Goal: Transaction & Acquisition: Purchase product/service

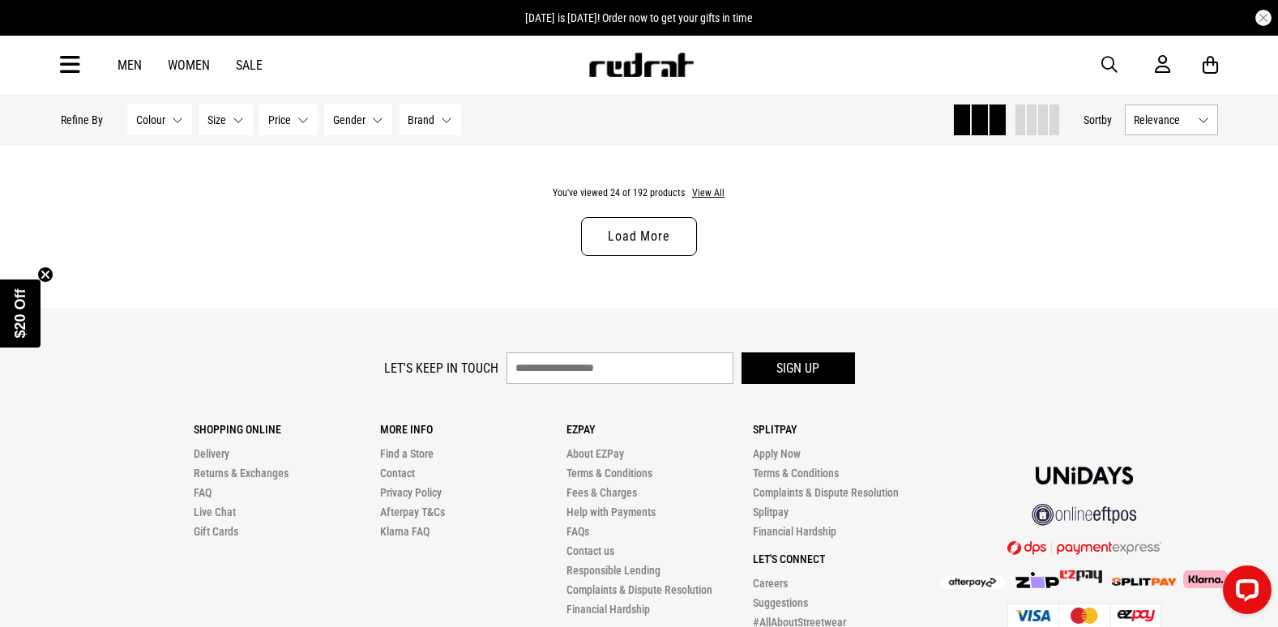
scroll to position [5099, 0]
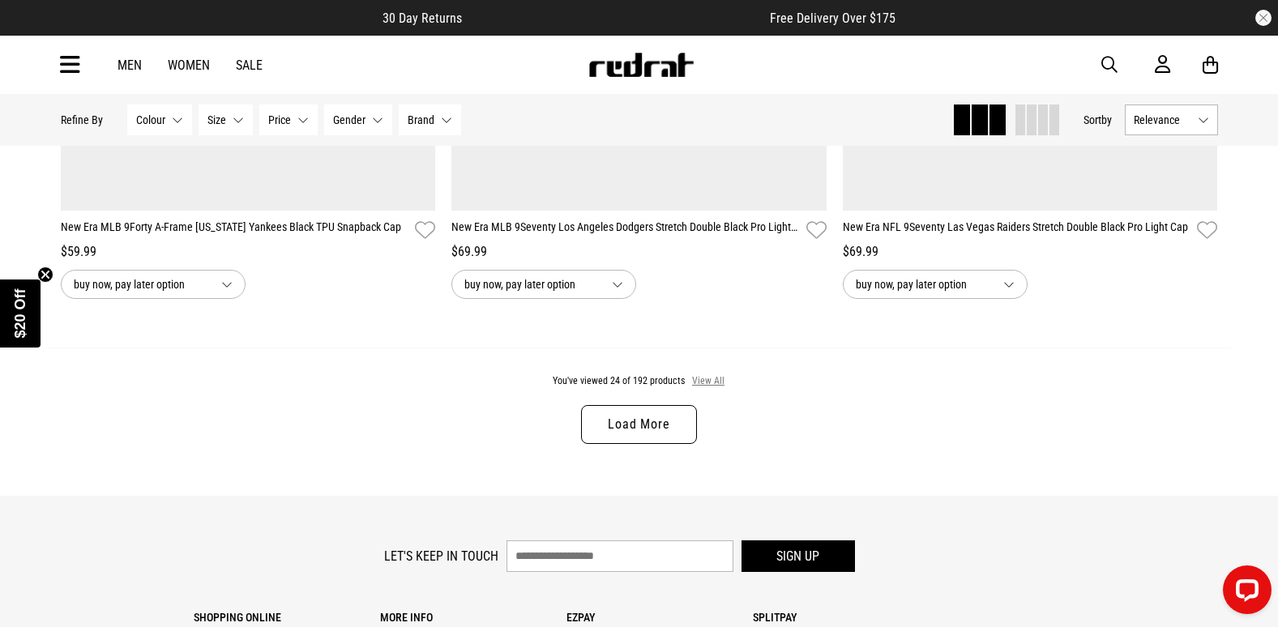
click at [700, 389] on button "View All" at bounding box center [709, 382] width 34 height 15
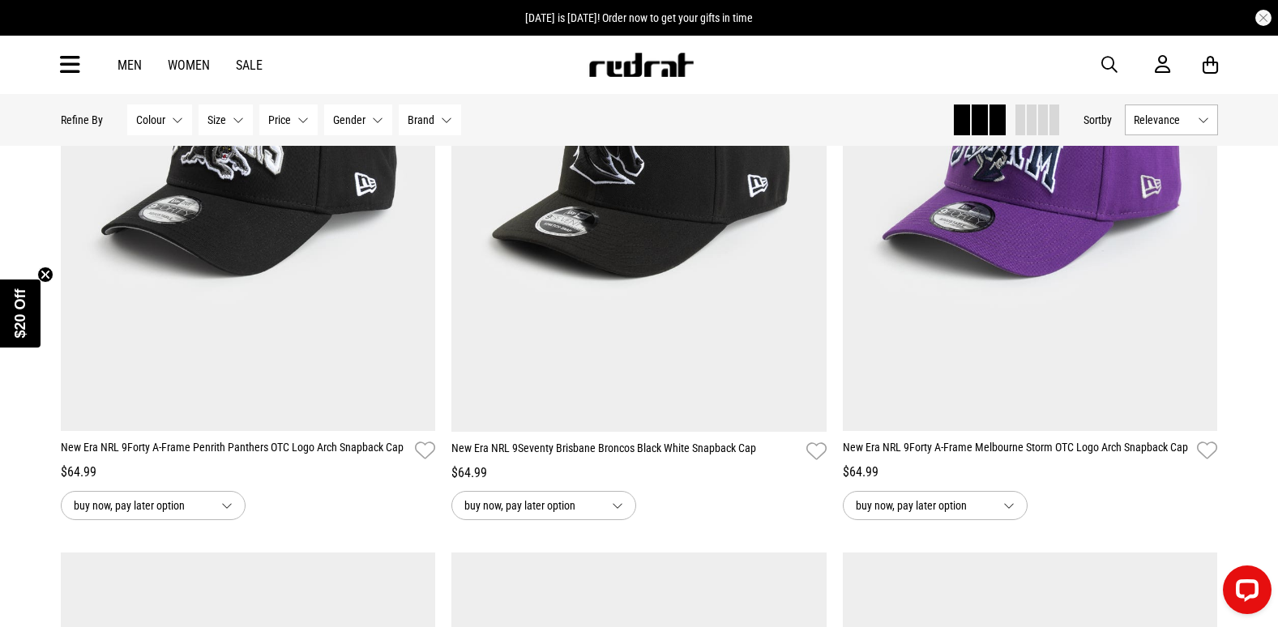
scroll to position [11198, 0]
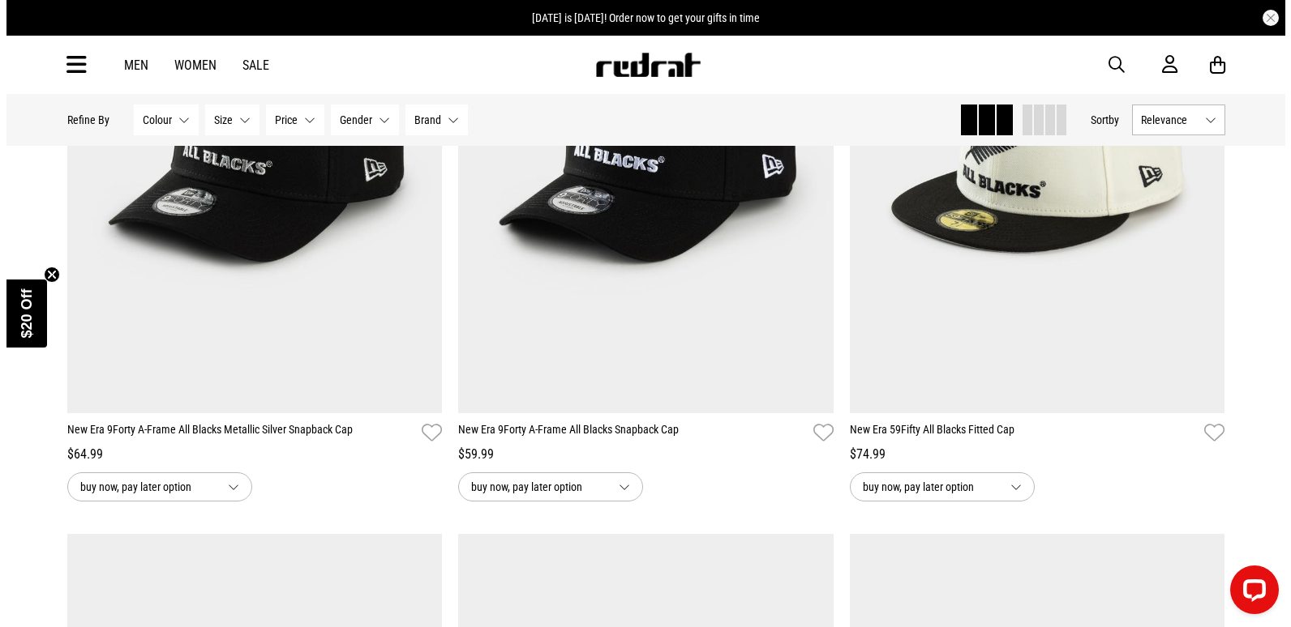
scroll to position [15819, 0]
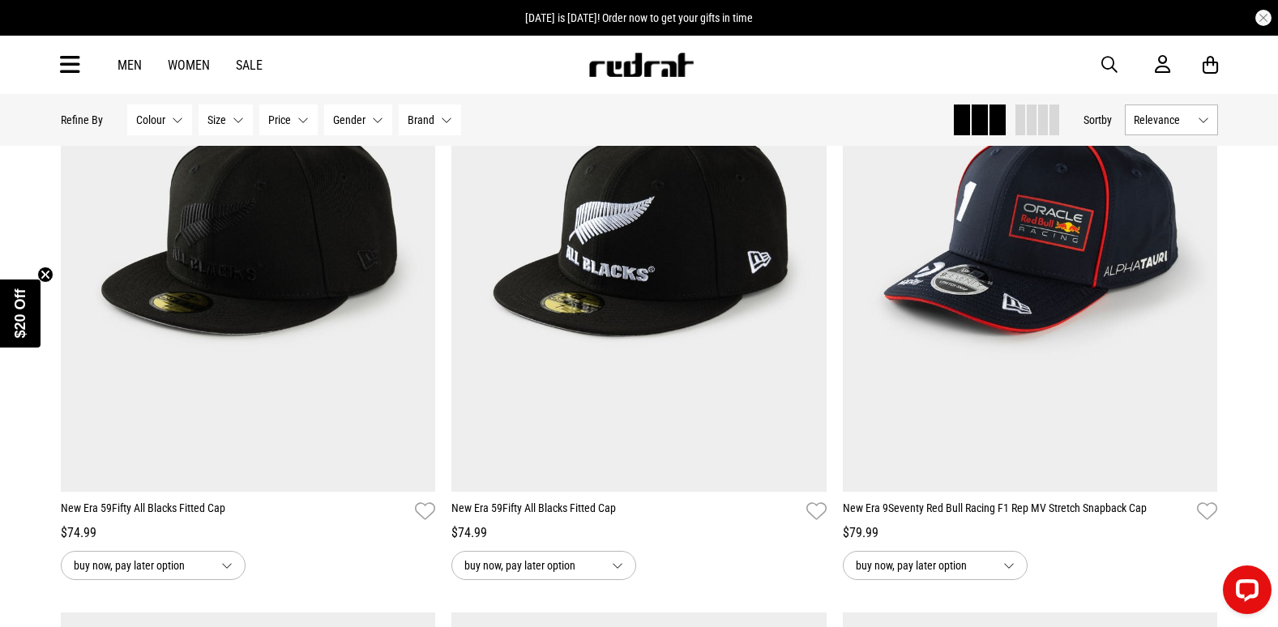
click at [1111, 57] on span "button" at bounding box center [1110, 64] width 16 height 19
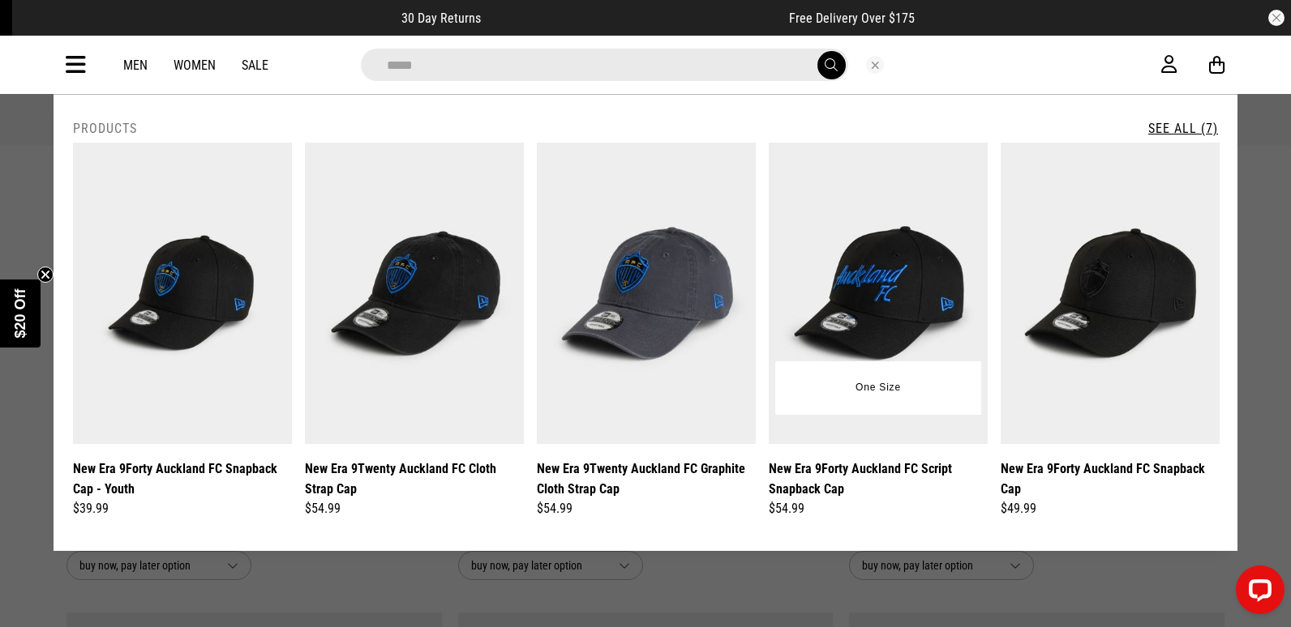
type input "*****"
click at [883, 221] on img at bounding box center [878, 294] width 219 height 302
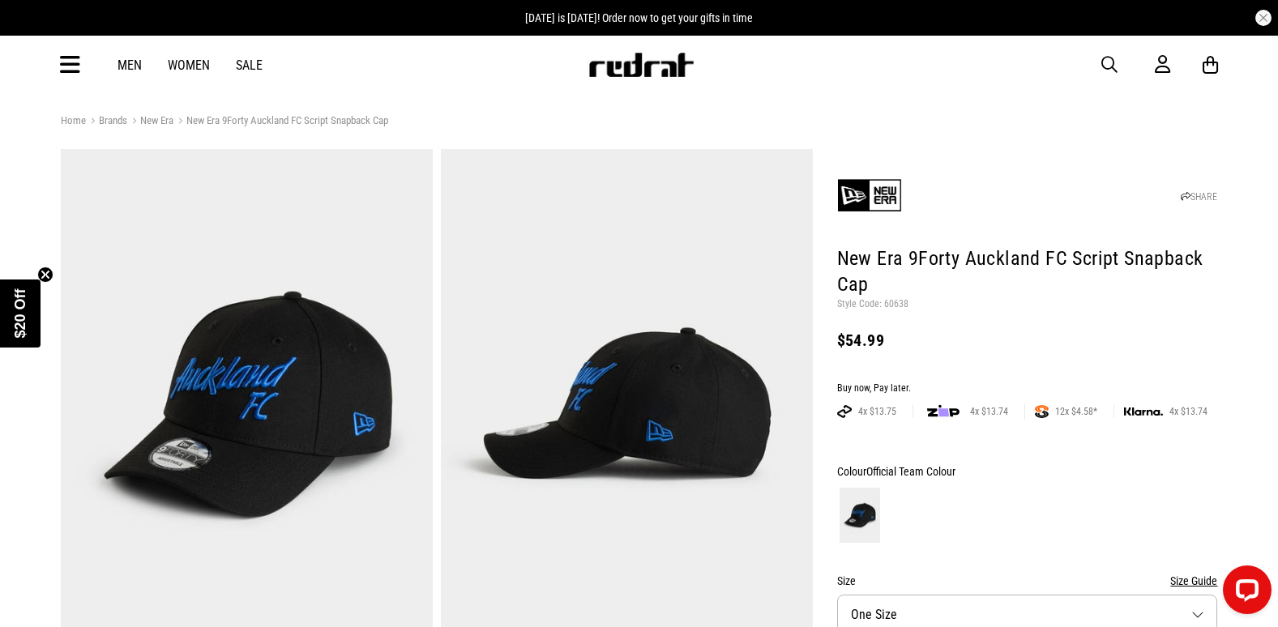
click at [898, 301] on p "Style Code: 60638" at bounding box center [1027, 304] width 381 height 13
copy p "60638"
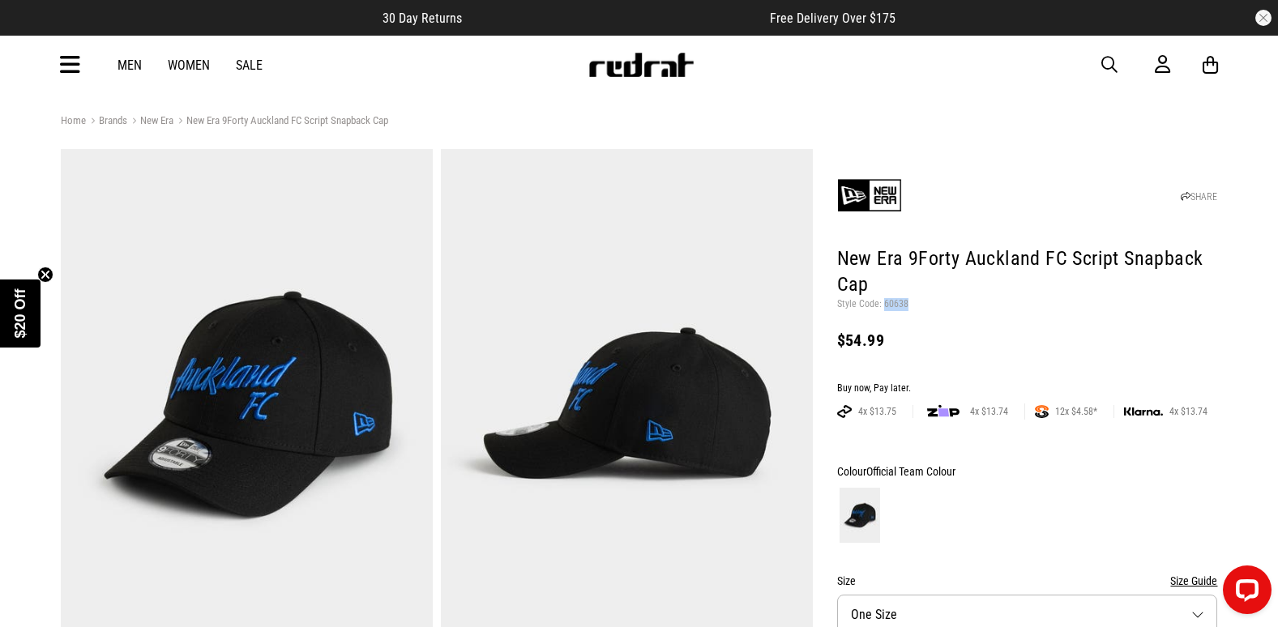
click at [487, 592] on img at bounding box center [627, 405] width 372 height 513
